Goal: Information Seeking & Learning: Learn about a topic

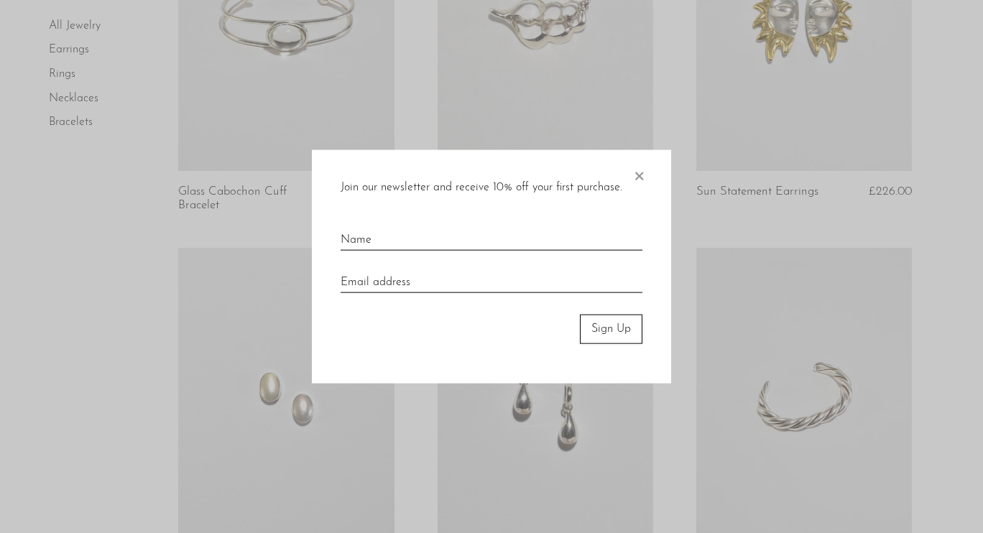
scroll to position [631, 0]
click at [636, 175] on span "×" at bounding box center [638, 173] width 14 height 46
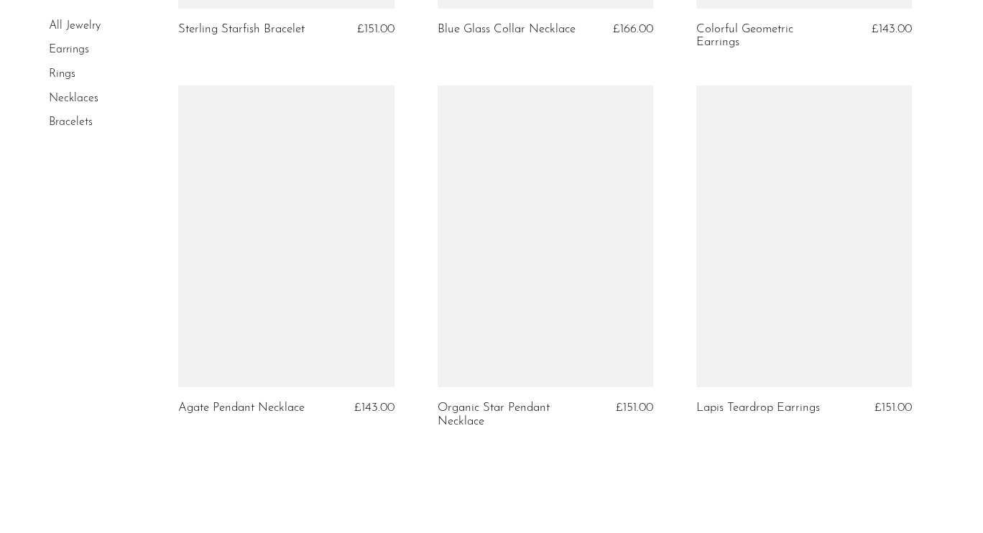
scroll to position [4427, 0]
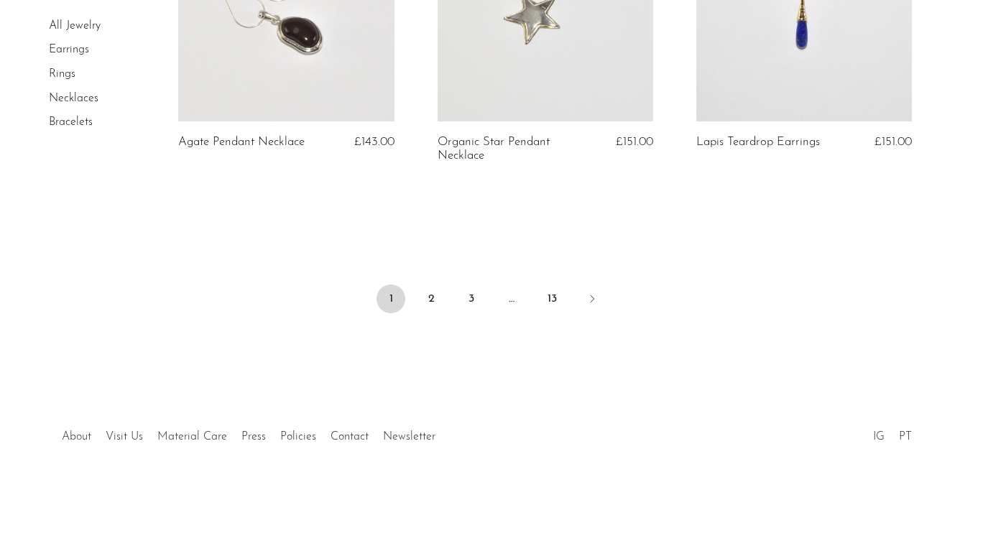
click at [69, 440] on link "About" at bounding box center [76, 436] width 29 height 11
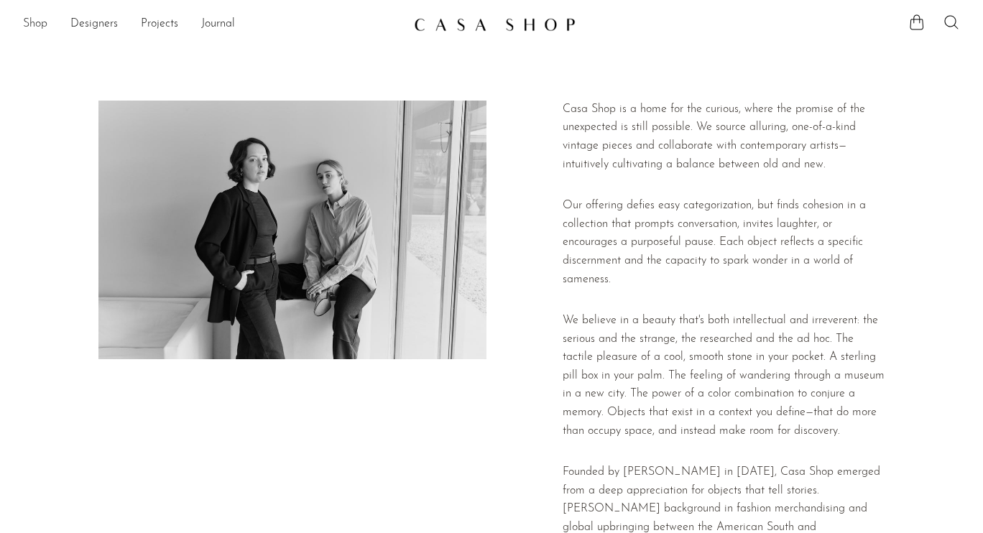
click at [32, 22] on link "Shop" at bounding box center [35, 24] width 24 height 19
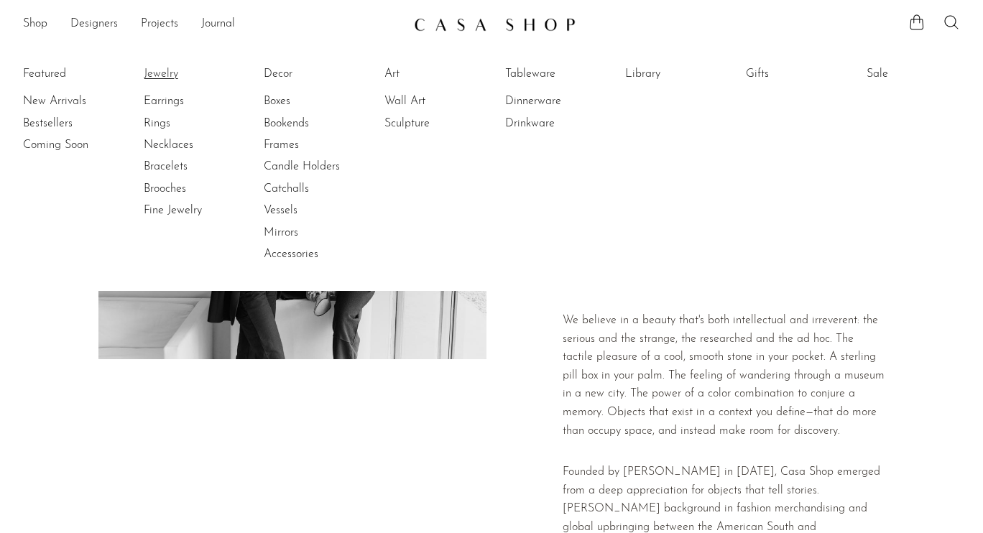
click at [165, 73] on link "Jewelry" at bounding box center [198, 74] width 108 height 16
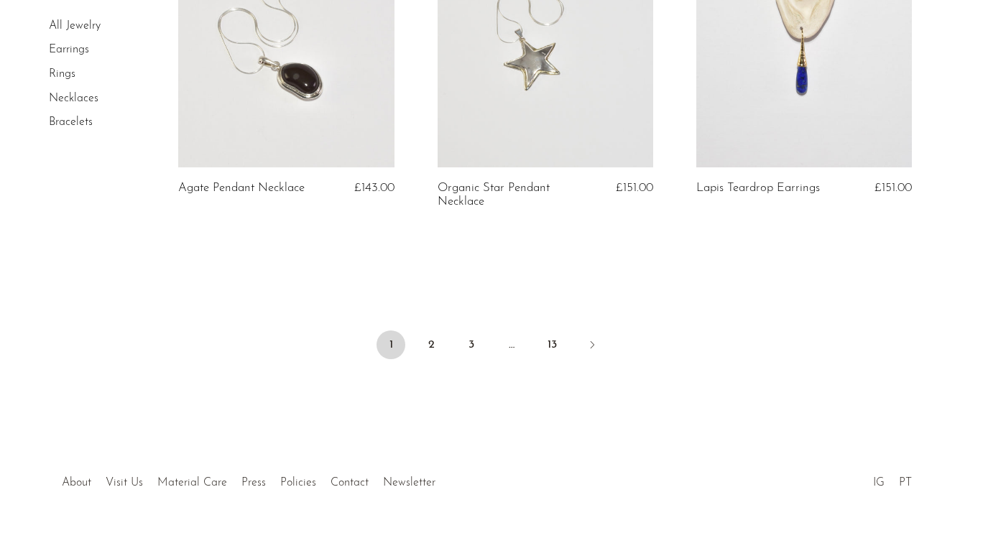
scroll to position [4384, 0]
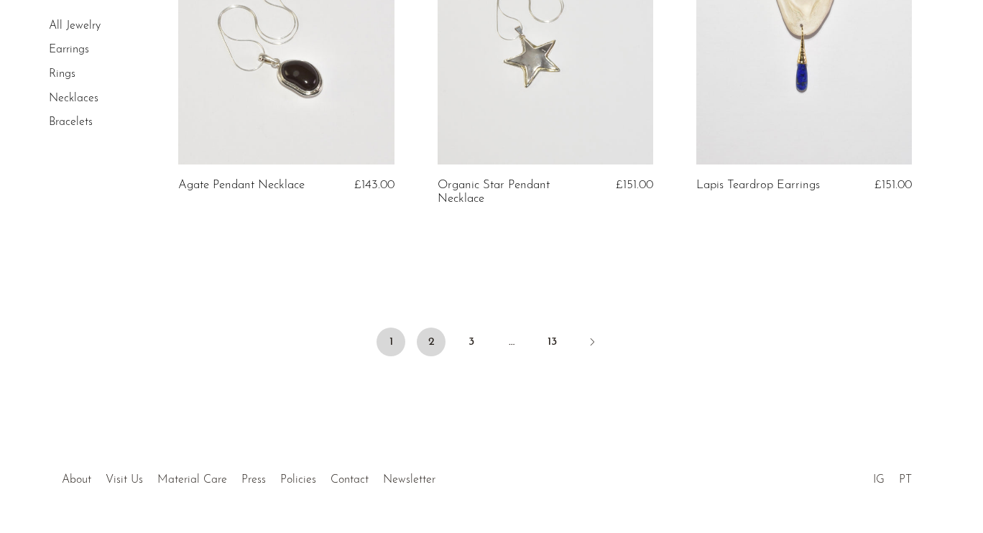
click at [430, 346] on link "2" at bounding box center [431, 342] width 29 height 29
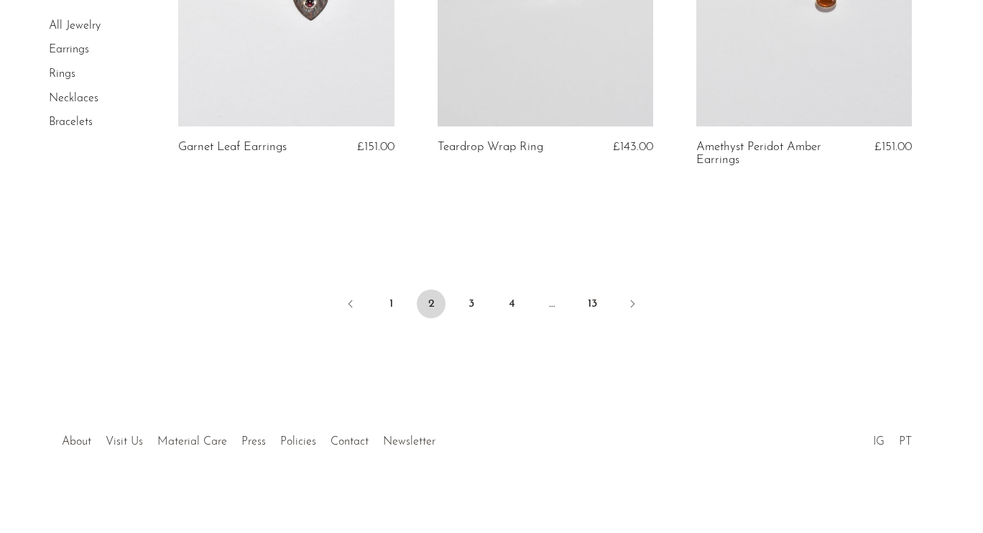
scroll to position [4411, 0]
click at [471, 302] on link "3" at bounding box center [471, 301] width 29 height 29
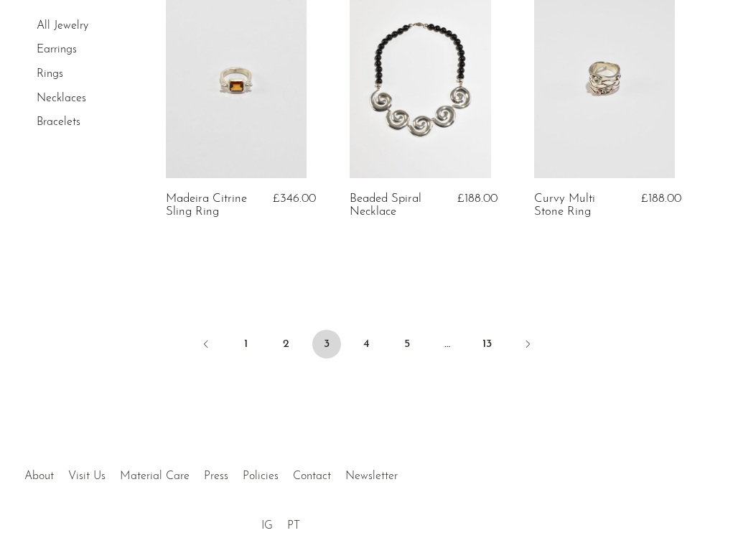
scroll to position [3330, 0]
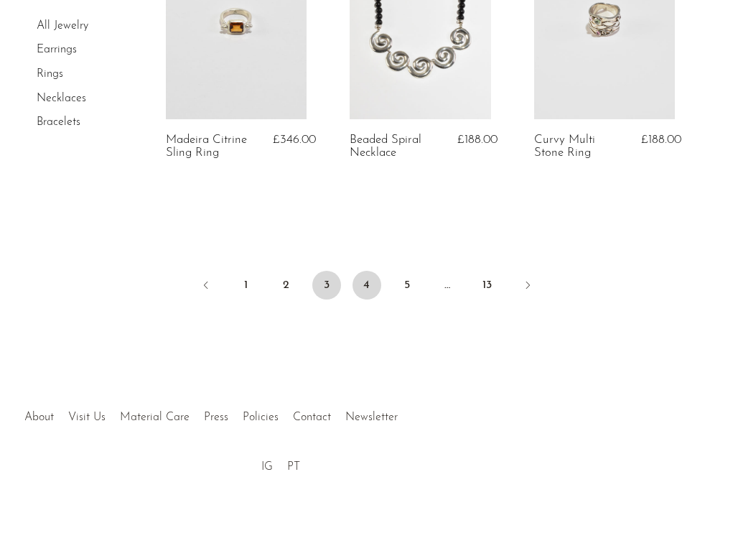
click at [366, 274] on link "4" at bounding box center [367, 285] width 29 height 29
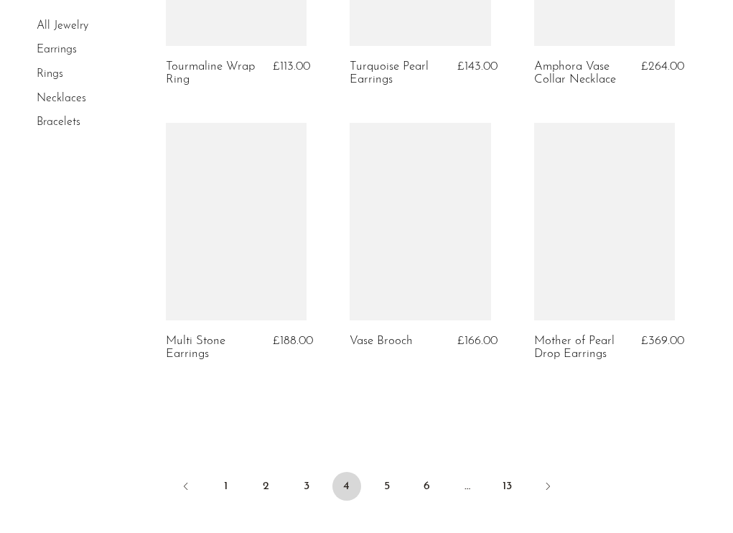
scroll to position [3048, 0]
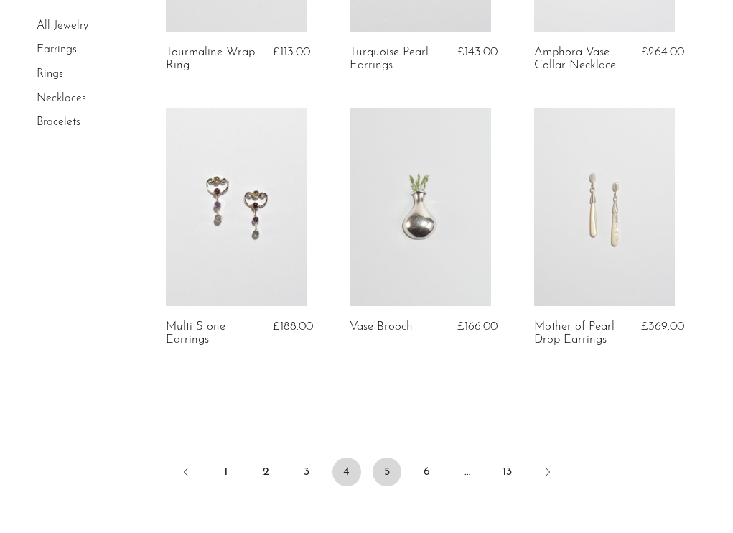
click at [391, 471] on link "5" at bounding box center [387, 472] width 29 height 29
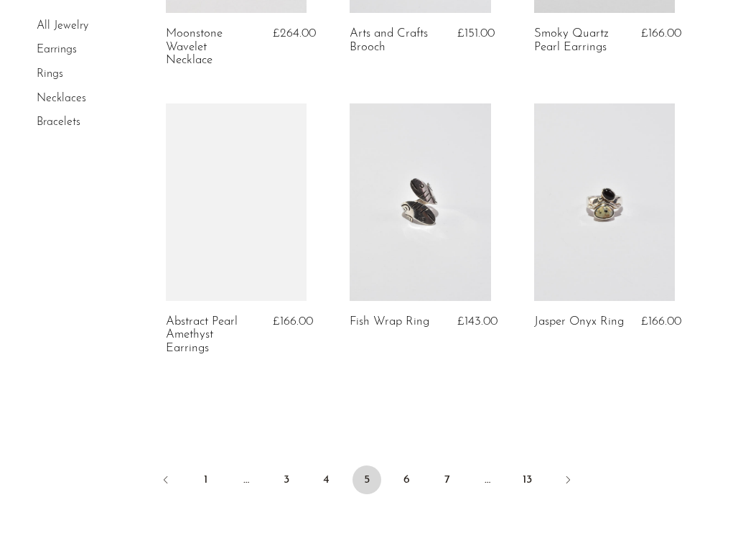
scroll to position [3088, 0]
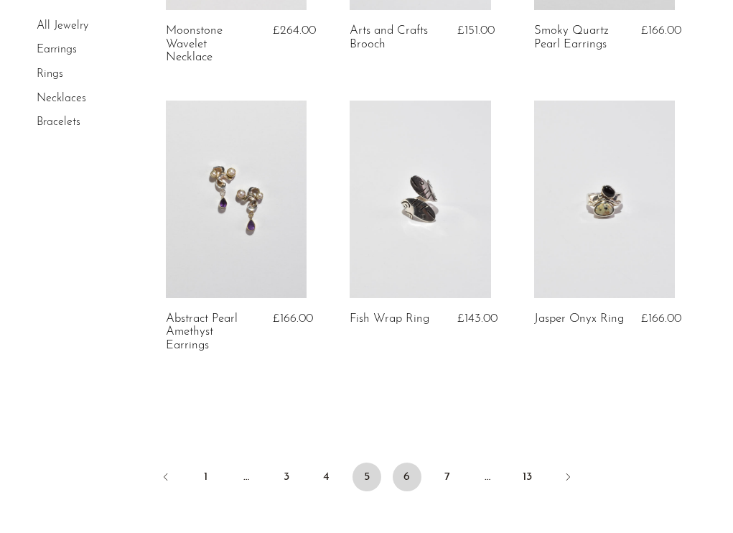
click at [407, 476] on link "6" at bounding box center [407, 477] width 29 height 29
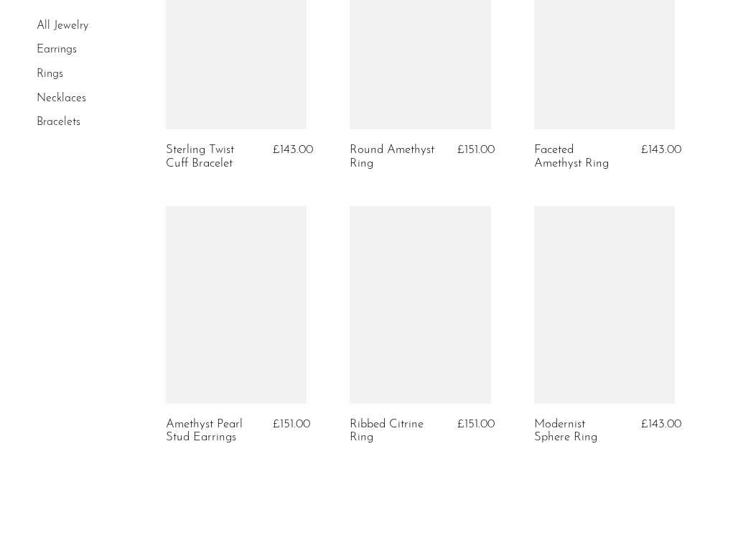
scroll to position [3221, 0]
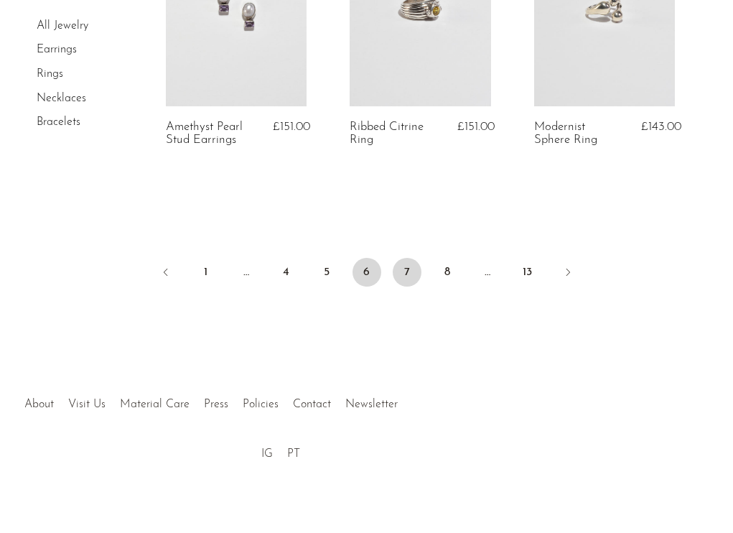
click at [409, 274] on link "7" at bounding box center [407, 272] width 29 height 29
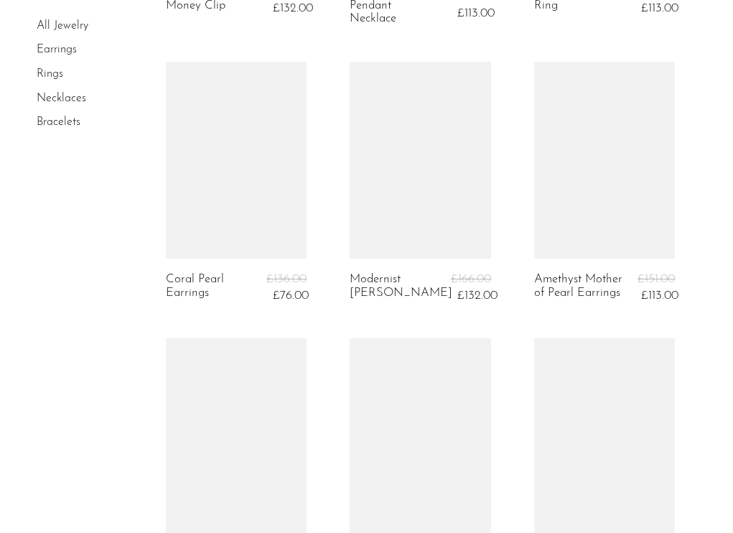
scroll to position [2019, 0]
